Goal: Find specific page/section: Find specific page/section

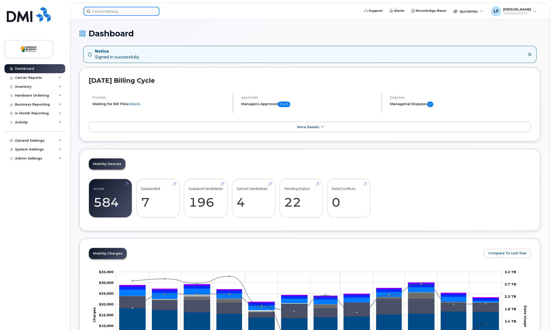
click at [141, 8] on input at bounding box center [122, 11] width 76 height 9
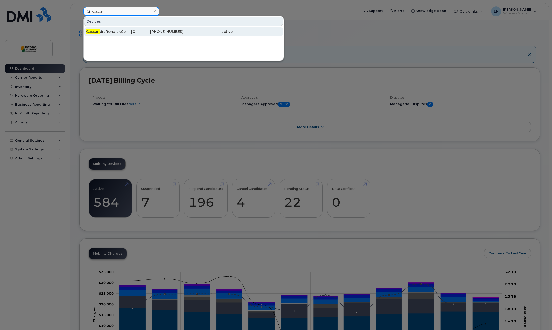
type input "cassan"
click at [129, 32] on div "Cassan draRehalukCell - Calgary" at bounding box center [110, 31] width 49 height 5
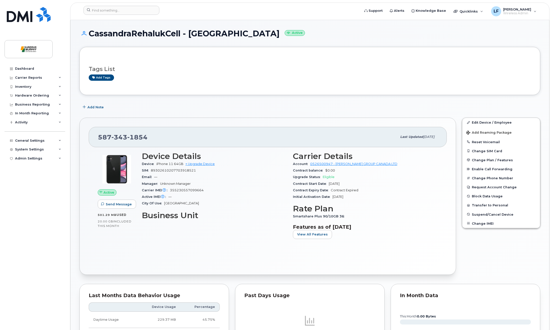
scroll to position [50, 0]
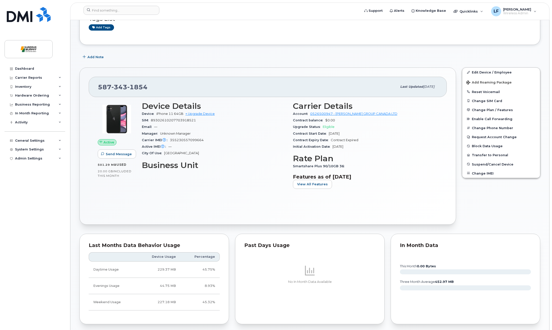
click at [177, 202] on div "Active Send Message 501.29 MB  used 20.00 GB  included this month Device Detail…" at bounding box center [268, 156] width 358 height 118
click at [44, 206] on div "Dashboard Carrier Reports Monthly Billing Data Daily Data Pooling Data Behavior…" at bounding box center [36, 193] width 62 height 258
click at [318, 181] on button "View All Features" at bounding box center [312, 184] width 39 height 9
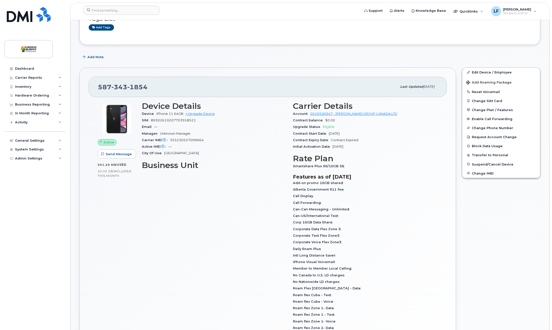
scroll to position [100, 0]
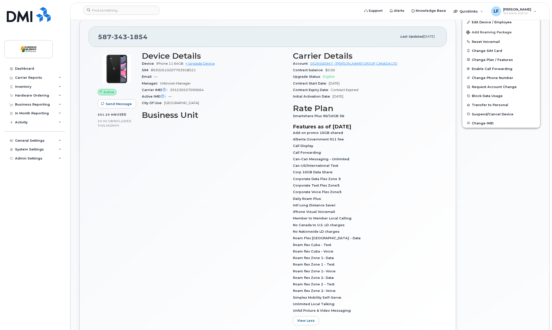
click at [178, 201] on div "Device Details Device iPhone 11 64GB + Upgrade Device SIM [TECHNICAL_ID] Email …" at bounding box center [214, 190] width 151 height 284
click at [184, 196] on div "Device Details Device iPhone 11 64GB + Upgrade Device SIM [TECHNICAL_ID] Email …" at bounding box center [214, 190] width 151 height 284
